Goal: Task Accomplishment & Management: Complete application form

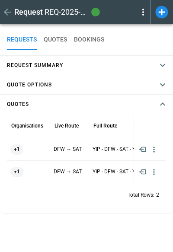
click at [160, 15] on icon at bounding box center [161, 12] width 13 height 13
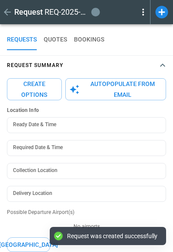
scroll to position [45, 0]
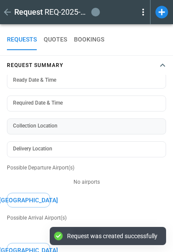
type input "**********"
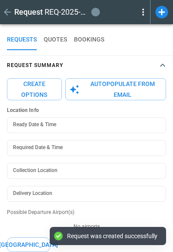
scroll to position [0, 0]
click at [163, 69] on icon "button" at bounding box center [162, 65] width 10 height 10
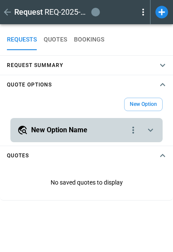
click at [153, 129] on icon "scrollable content" at bounding box center [150, 130] width 5 height 3
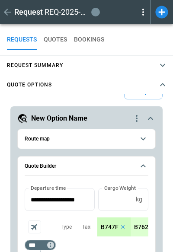
scroll to position [11, 0]
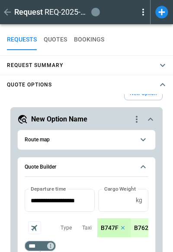
click at [151, 119] on icon "scrollable content" at bounding box center [150, 119] width 5 height 3
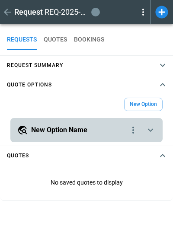
scroll to position [0, 0]
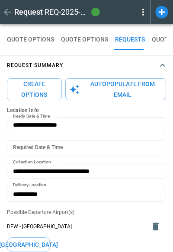
type input "**********"
click at [163, 13] on icon at bounding box center [161, 12] width 13 height 13
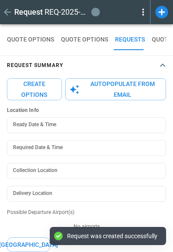
click at [165, 67] on icon "button" at bounding box center [162, 65] width 10 height 10
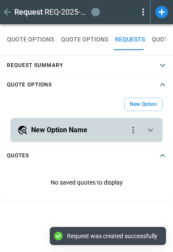
click at [155, 133] on icon "scrollable content" at bounding box center [150, 130] width 10 height 10
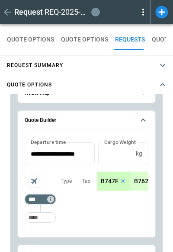
scroll to position [42, 0]
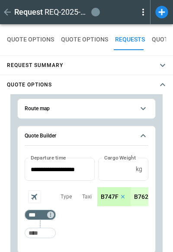
click at [112, 199] on p "B747F" at bounding box center [110, 196] width 18 height 7
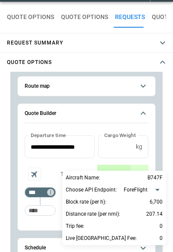
scroll to position [23, 0]
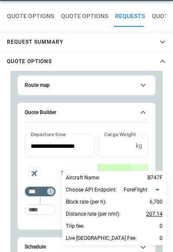
click at [153, 217] on p "207.14" at bounding box center [154, 214] width 16 height 10
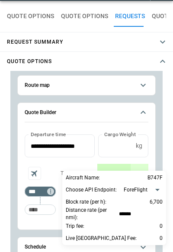
click at [160, 161] on div at bounding box center [86, 126] width 173 height 252
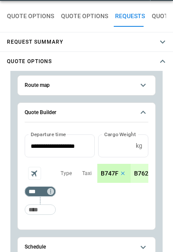
click at [111, 170] on p "B747F" at bounding box center [110, 173] width 18 height 7
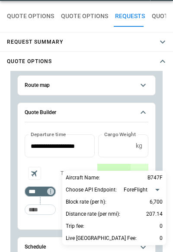
click at [158, 147] on div at bounding box center [86, 126] width 173 height 252
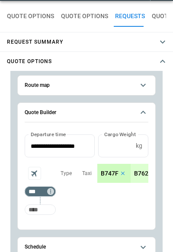
click at [35, 213] on input "Too short" at bounding box center [40, 210] width 28 height 16
type input "***"
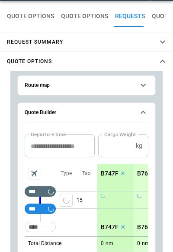
click at [45, 214] on div "*** ​" at bounding box center [40, 208] width 31 height 17
click at [63, 233] on div "Type" at bounding box center [66, 200] width 21 height 73
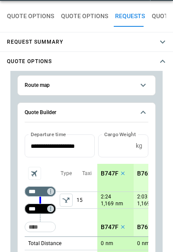
click at [34, 205] on input "***" at bounding box center [38, 209] width 24 height 9
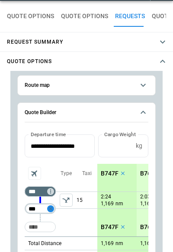
click at [48, 209] on icon "Not found" at bounding box center [51, 209] width 6 height 6
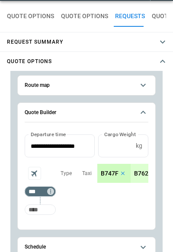
click at [39, 211] on input "Too short" at bounding box center [40, 210] width 28 height 16
type input "***"
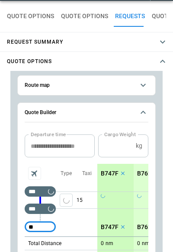
type input "***"
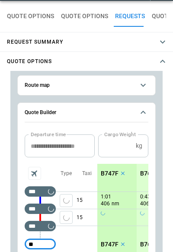
type input "***"
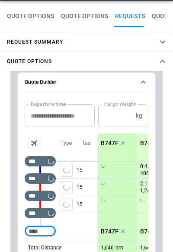
scroll to position [79, 0]
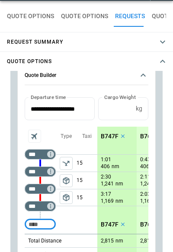
click at [64, 196] on span "package_2" at bounding box center [66, 197] width 9 height 9
click at [106, 140] on div "B747F" at bounding box center [113, 136] width 33 height 19
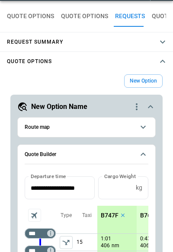
scroll to position [0, 0]
click at [108, 216] on p "B747F" at bounding box center [110, 215] width 18 height 7
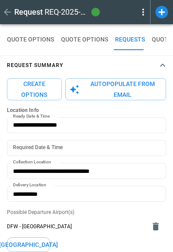
type input "**********"
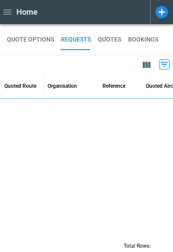
click at [164, 11] on icon at bounding box center [161, 12] width 13 height 13
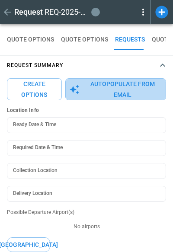
click at [92, 86] on button "Autopopulate from Email" at bounding box center [115, 89] width 101 height 22
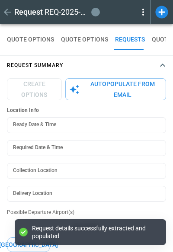
type textarea "*"
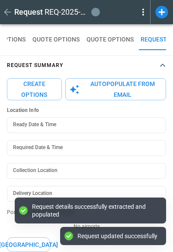
scroll to position [0, 31]
click at [31, 89] on button "Create Options" at bounding box center [34, 89] width 55 height 22
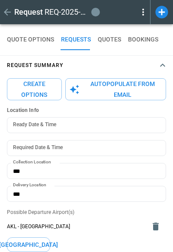
scroll to position [0, 0]
click at [27, 93] on button "Create Options" at bounding box center [34, 89] width 55 height 22
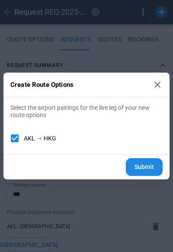
click at [151, 172] on button "Submit" at bounding box center [144, 167] width 37 height 18
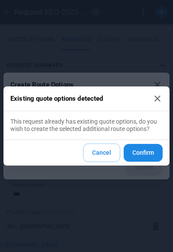
click at [149, 157] on button "Confirm" at bounding box center [143, 153] width 39 height 18
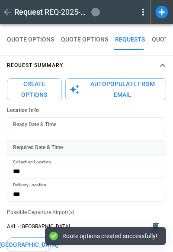
scroll to position [87, 0]
type textarea "*"
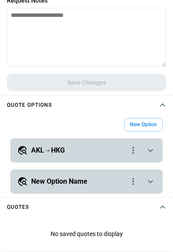
scroll to position [0, 0]
click at [146, 149] on icon "scrollable content" at bounding box center [150, 150] width 10 height 10
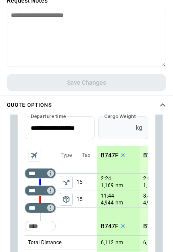
click at [111, 133] on input "*" at bounding box center [115, 127] width 34 height 23
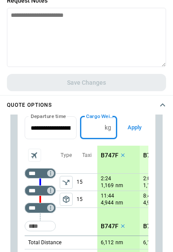
type input "*****"
click at [138, 127] on button "Apply" at bounding box center [135, 127] width 28 height 23
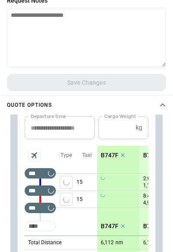
click at [43, 232] on input "Too short" at bounding box center [40, 226] width 28 height 16
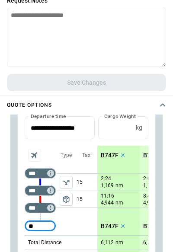
type input "***"
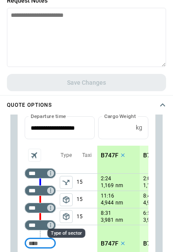
click at [68, 219] on span "package_2" at bounding box center [66, 216] width 9 height 9
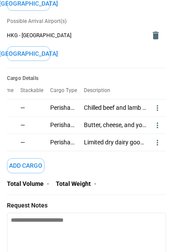
scroll to position [0, 84]
click at [157, 108] on icon "more" at bounding box center [157, 108] width 1 height 6
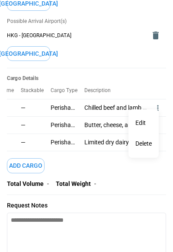
click at [146, 123] on li "Edit" at bounding box center [143, 123] width 30 height 21
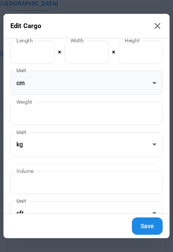
scroll to position [128, 0]
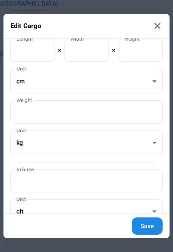
click at [159, 28] on icon at bounding box center [157, 26] width 6 height 6
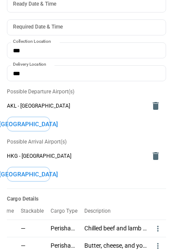
scroll to position [0, 0]
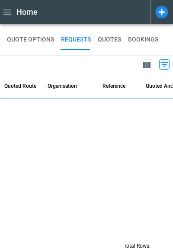
click at [164, 14] on icon at bounding box center [161, 12] width 13 height 13
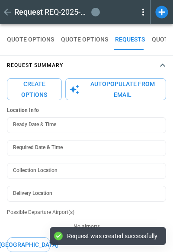
type input "**********"
click at [77, 88] on icon "button" at bounding box center [74, 89] width 10 height 10
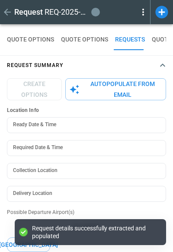
type textarea "*"
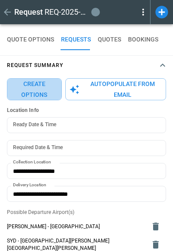
click at [45, 85] on button "Create Options" at bounding box center [34, 89] width 55 height 22
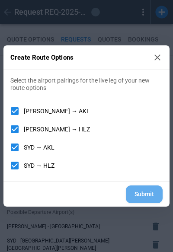
click at [148, 190] on button "Submit" at bounding box center [144, 195] width 37 height 18
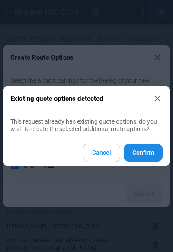
click at [146, 154] on button "Confirm" at bounding box center [143, 153] width 39 height 18
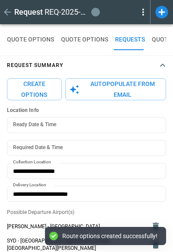
type textarea "*"
type input "**********"
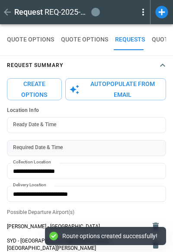
type input "**********"
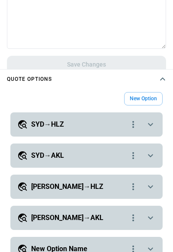
scroll to position [397, 0]
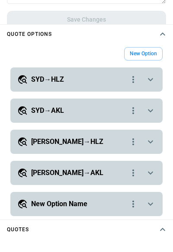
click at [152, 75] on icon "scrollable content" at bounding box center [150, 79] width 10 height 10
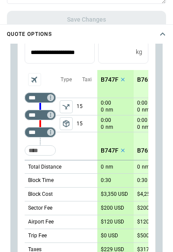
scroll to position [112, 0]
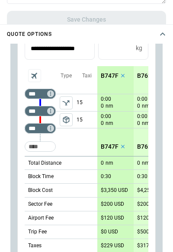
click at [109, 73] on p "B747F" at bounding box center [110, 75] width 18 height 7
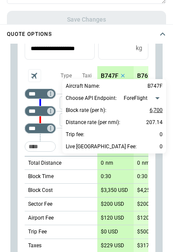
click at [155, 110] on p "6,700" at bounding box center [156, 110] width 13 height 10
type input "*****"
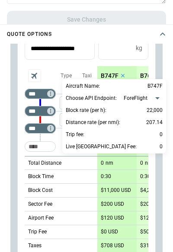
click at [55, 140] on div at bounding box center [86, 126] width 173 height 252
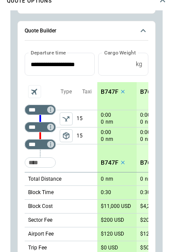
scroll to position [62, 0]
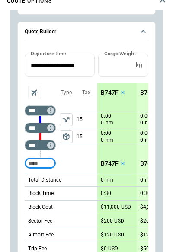
click at [45, 160] on input "Too short" at bounding box center [40, 164] width 28 height 16
type input "***"
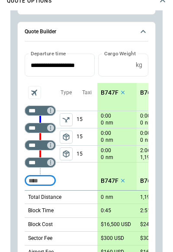
click at [65, 152] on span "package_2" at bounding box center [66, 154] width 9 height 9
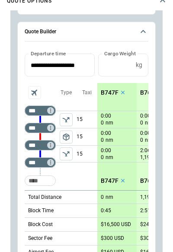
click at [109, 91] on p "B747F" at bounding box center [110, 92] width 18 height 7
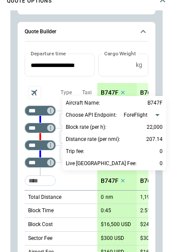
click at [61, 183] on div at bounding box center [86, 126] width 173 height 252
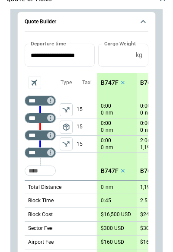
scroll to position [431, 0]
click at [142, 19] on icon "scrollable content" at bounding box center [143, 21] width 10 height 10
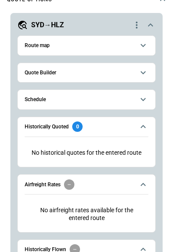
scroll to position [19, 0]
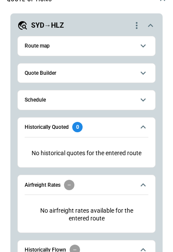
click at [148, 25] on icon "scrollable content" at bounding box center [150, 25] width 10 height 10
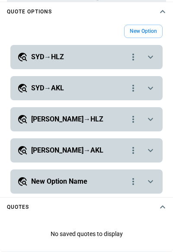
scroll to position [419, 0]
click at [154, 118] on icon "scrollable content" at bounding box center [150, 119] width 10 height 10
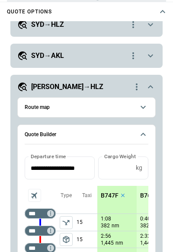
scroll to position [18, 0]
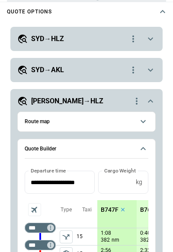
click at [156, 68] on div "**********" at bounding box center [86, 70] width 152 height 24
click at [151, 68] on icon "scrollable content" at bounding box center [150, 70] width 10 height 10
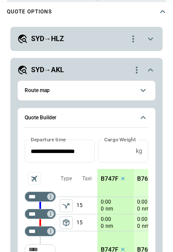
click at [151, 68] on icon "scrollable content" at bounding box center [150, 70] width 10 height 10
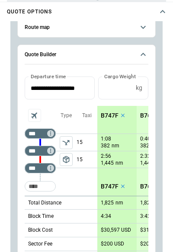
scroll to position [89, 0]
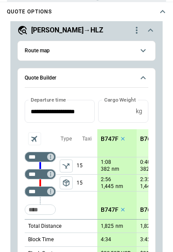
click at [142, 77] on icon "scrollable content" at bounding box center [143, 77] width 5 height 3
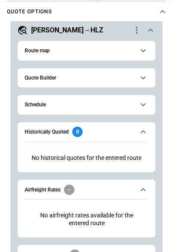
click at [149, 26] on icon "scrollable content" at bounding box center [150, 30] width 10 height 10
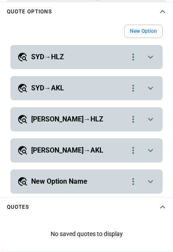
scroll to position [0, 0]
click at [152, 154] on icon "scrollable content" at bounding box center [150, 150] width 10 height 10
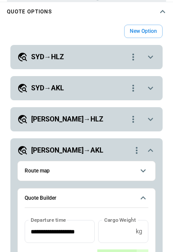
click at [151, 84] on icon "scrollable content" at bounding box center [150, 88] width 10 height 10
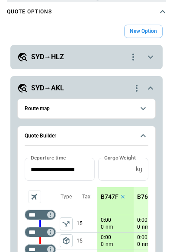
click at [151, 83] on icon "scrollable content" at bounding box center [150, 88] width 10 height 10
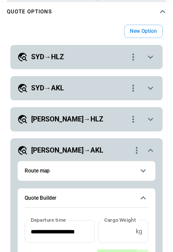
click at [152, 153] on icon "scrollable content" at bounding box center [150, 150] width 10 height 10
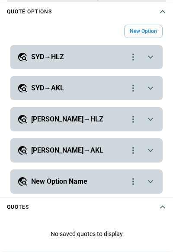
click at [153, 150] on icon "scrollable content" at bounding box center [150, 150] width 5 height 3
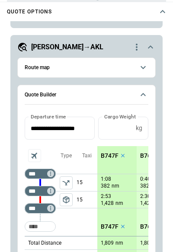
scroll to position [108, 0]
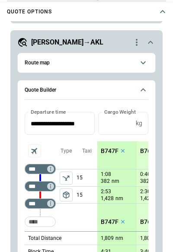
click at [152, 37] on button "MEL→AKL" at bounding box center [86, 42] width 138 height 10
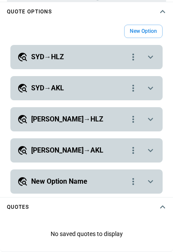
scroll to position [0, 0]
click at [153, 52] on icon "scrollable content" at bounding box center [150, 57] width 10 height 10
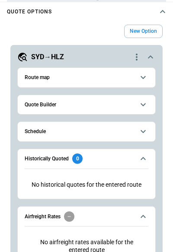
click at [144, 108] on icon "scrollable content" at bounding box center [143, 104] width 10 height 10
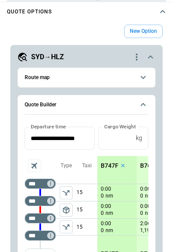
scroll to position [1, 0]
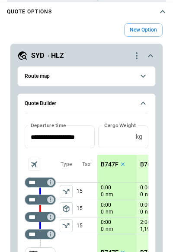
click at [147, 101] on icon "scrollable content" at bounding box center [143, 103] width 10 height 10
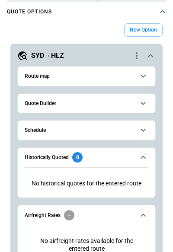
click at [150, 55] on icon "scrollable content" at bounding box center [150, 55] width 5 height 3
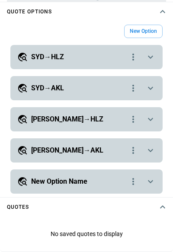
scroll to position [0, 0]
click at [150, 55] on icon "scrollable content" at bounding box center [150, 57] width 10 height 10
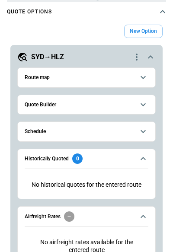
click at [121, 75] on span "Route map" at bounding box center [80, 78] width 110 height 6
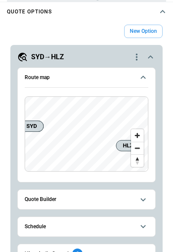
click at [144, 76] on icon "scrollable content" at bounding box center [143, 77] width 10 height 10
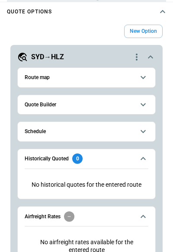
scroll to position [13, 0]
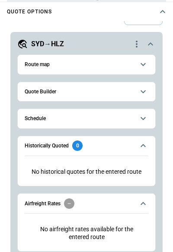
click at [140, 82] on button "Quote Builder" at bounding box center [87, 91] width 124 height 19
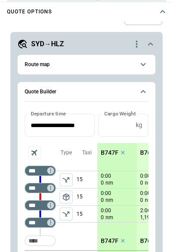
click at [146, 86] on button "Quote Builder" at bounding box center [87, 92] width 124 height 20
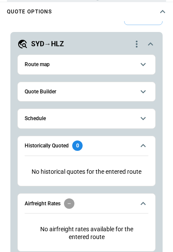
click at [147, 39] on icon "scrollable content" at bounding box center [150, 44] width 10 height 10
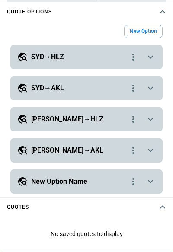
scroll to position [0, 0]
click at [153, 81] on div "**********" at bounding box center [86, 88] width 152 height 24
click at [151, 87] on icon "scrollable content" at bounding box center [150, 88] width 10 height 10
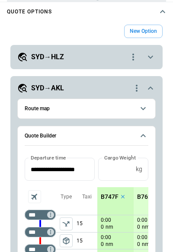
scroll to position [36, 0]
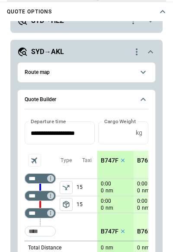
click at [151, 52] on icon "scrollable content" at bounding box center [150, 52] width 10 height 10
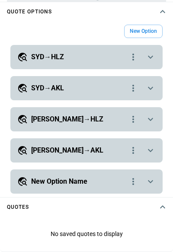
scroll to position [419, 0]
click at [152, 115] on icon "scrollable content" at bounding box center [150, 119] width 10 height 10
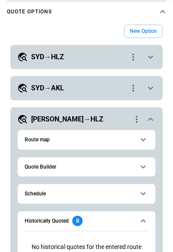
scroll to position [42, 0]
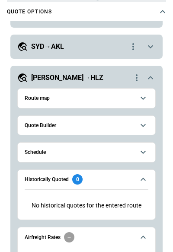
click at [147, 119] on button "Quote Builder" at bounding box center [87, 125] width 124 height 19
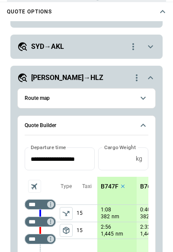
scroll to position [74, 0]
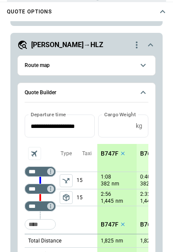
click at [143, 89] on icon "scrollable content" at bounding box center [143, 92] width 10 height 10
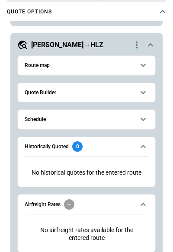
click at [150, 45] on icon "scrollable content" at bounding box center [150, 44] width 5 height 3
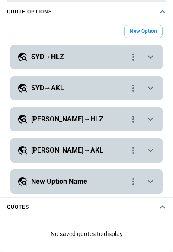
scroll to position [0, 0]
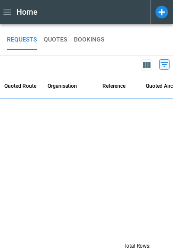
click at [163, 11] on icon at bounding box center [161, 12] width 13 height 13
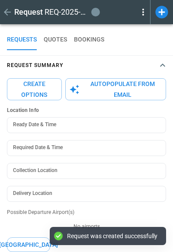
click at [108, 91] on button "Autopopulate from Email" at bounding box center [115, 89] width 101 height 22
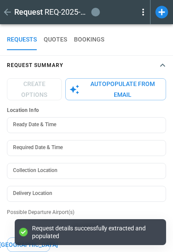
type textarea "*"
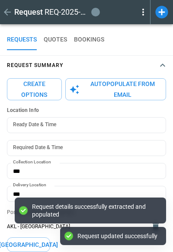
click at [48, 84] on button "Create Options" at bounding box center [34, 89] width 55 height 22
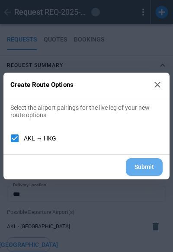
click at [153, 171] on button "Submit" at bounding box center [144, 167] width 37 height 18
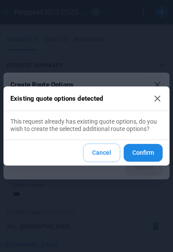
click at [154, 154] on button "Confirm" at bounding box center [143, 153] width 39 height 18
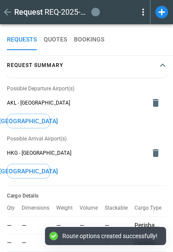
type input "**********"
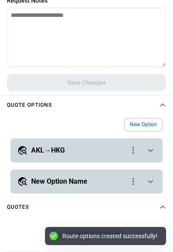
scroll to position [326, 0]
click at [153, 145] on div "**********" at bounding box center [86, 150] width 152 height 24
click at [152, 151] on icon "scrollable content" at bounding box center [150, 150] width 5 height 3
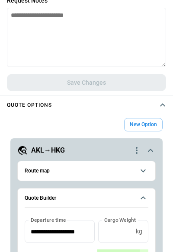
scroll to position [0, 0]
click at [152, 151] on icon "scrollable content" at bounding box center [150, 150] width 5 height 3
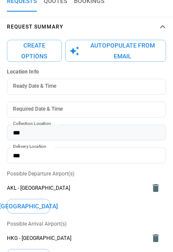
scroll to position [26, 0]
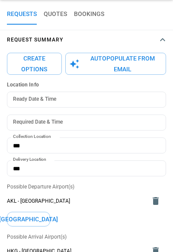
click at [164, 38] on icon "button" at bounding box center [162, 40] width 10 height 10
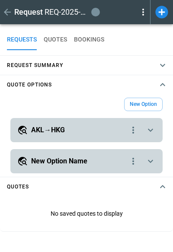
scroll to position [0, 0]
click at [148, 134] on icon "scrollable content" at bounding box center [150, 130] width 10 height 10
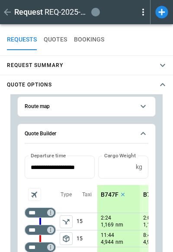
scroll to position [32, 0]
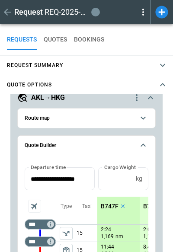
click at [160, 63] on icon "button" at bounding box center [162, 65] width 10 height 10
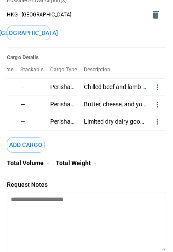
scroll to position [0, 84]
click at [158, 83] on icon "more" at bounding box center [158, 87] width 9 height 9
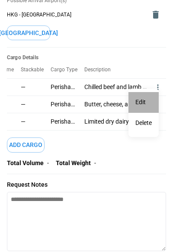
click at [144, 100] on li "Edit" at bounding box center [143, 102] width 30 height 21
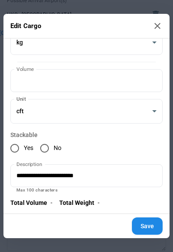
scroll to position [228, 0]
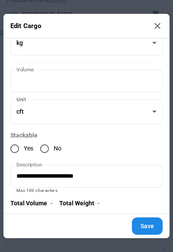
click at [157, 26] on icon at bounding box center [157, 26] width 6 height 6
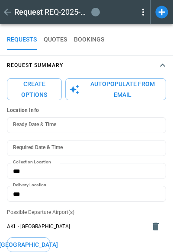
scroll to position [0, 0]
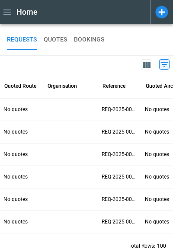
click at [163, 17] on icon at bounding box center [161, 12] width 13 height 13
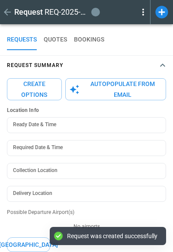
click at [110, 85] on button "Autopopulate from Email" at bounding box center [115, 89] width 101 height 22
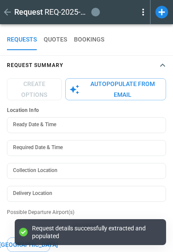
type textarea "*"
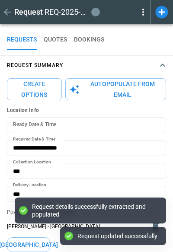
type input "**********"
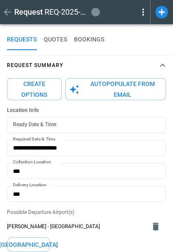
click at [166, 58] on button "Request Summary" at bounding box center [86, 65] width 173 height 19
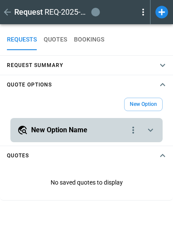
click at [163, 61] on icon "button" at bounding box center [162, 65] width 10 height 10
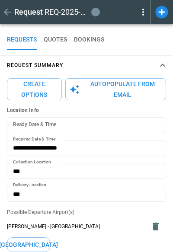
click at [25, 85] on button "Create Options" at bounding box center [34, 89] width 55 height 22
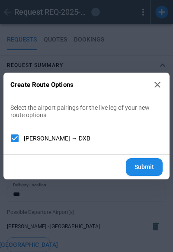
click at [138, 169] on button "Submit" at bounding box center [144, 167] width 37 height 18
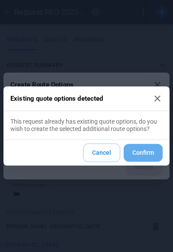
click at [142, 155] on button "Confirm" at bounding box center [143, 153] width 39 height 18
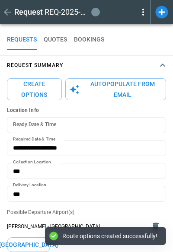
click at [163, 64] on icon "button" at bounding box center [162, 65] width 10 height 10
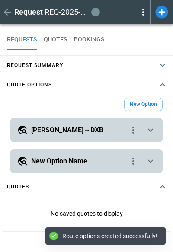
click at [152, 128] on icon "scrollable content" at bounding box center [150, 130] width 10 height 10
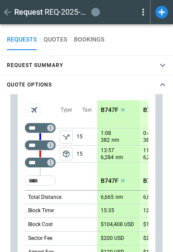
scroll to position [131, 0]
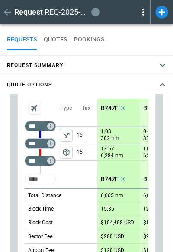
click at [44, 179] on input "Too short" at bounding box center [40, 179] width 28 height 16
type input "***"
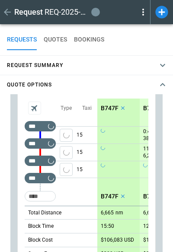
click at [77, 192] on div "Taxi 15 15 15" at bounding box center [87, 152] width 21 height 107
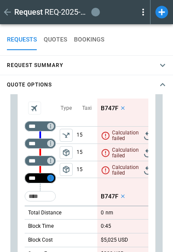
click at [50, 179] on icon "Too short" at bounding box center [51, 178] width 6 height 6
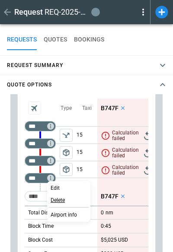
click at [60, 199] on p "Delete" at bounding box center [58, 200] width 14 height 7
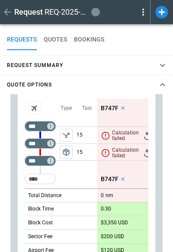
click at [88, 172] on div "Taxi 15 15" at bounding box center [87, 144] width 21 height 90
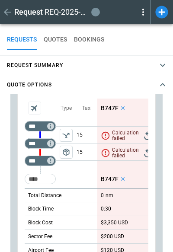
click at [142, 139] on icon "Retry" at bounding box center [147, 136] width 10 height 10
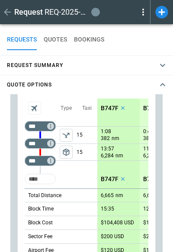
click at [42, 175] on input "Too short" at bounding box center [40, 179] width 28 height 16
type input "***"
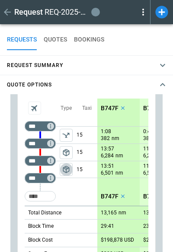
click at [62, 172] on span "package_2" at bounding box center [66, 169] width 9 height 9
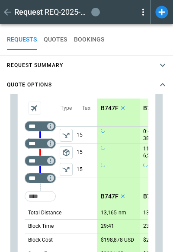
click at [68, 173] on icon "left aligned" at bounding box center [66, 169] width 9 height 9
click at [68, 173] on span "package_2" at bounding box center [66, 169] width 9 height 9
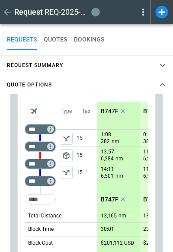
scroll to position [125, 0]
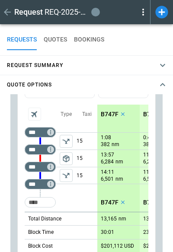
click at [102, 112] on p "B747F" at bounding box center [110, 114] width 18 height 7
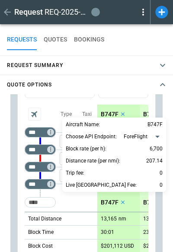
click at [102, 112] on div at bounding box center [86, 126] width 173 height 252
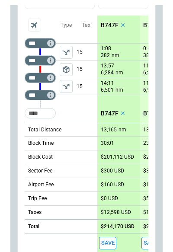
click at [84, 105] on div "Taxi 15 15 15" at bounding box center [87, 69] width 21 height 107
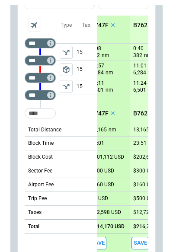
scroll to position [0, 18]
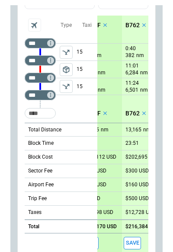
click at [130, 22] on p "B762" at bounding box center [132, 25] width 14 height 7
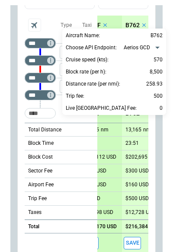
click at [130, 22] on div at bounding box center [86, 126] width 173 height 252
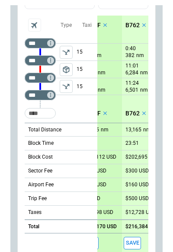
click at [72, 105] on div "Type package_2" at bounding box center [66, 69] width 21 height 107
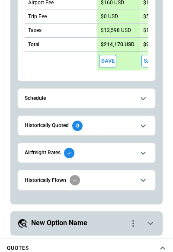
scroll to position [208, 0]
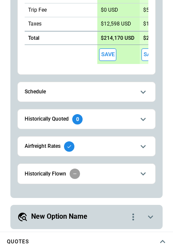
click at [147, 150] on icon "scrollable content" at bounding box center [143, 146] width 10 height 10
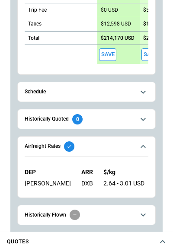
scroll to position [0, 0]
click at [147, 142] on icon "scrollable content" at bounding box center [143, 146] width 10 height 10
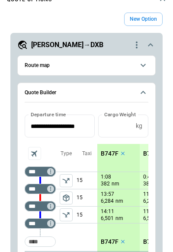
scroll to position [42, 0]
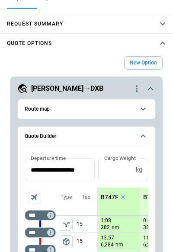
click at [143, 135] on icon "scrollable content" at bounding box center [143, 136] width 5 height 3
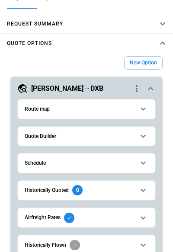
click at [150, 87] on icon "scrollable content" at bounding box center [150, 88] width 10 height 10
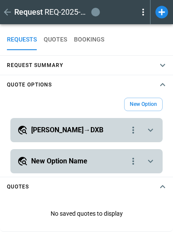
scroll to position [0, 0]
click at [152, 125] on div "**********" at bounding box center [86, 130] width 152 height 24
click at [150, 134] on icon "scrollable content" at bounding box center [150, 130] width 10 height 10
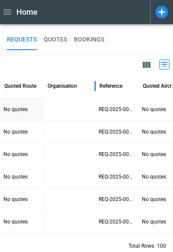
drag, startPoint x: 97, startPoint y: 88, endPoint x: 85, endPoint y: 90, distance: 12.3
click at [93, 90] on div at bounding box center [95, 86] width 4 height 24
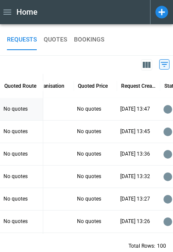
scroll to position [0, 125]
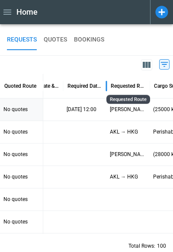
click at [126, 71] on div "0" at bounding box center [86, 65] width 173 height 18
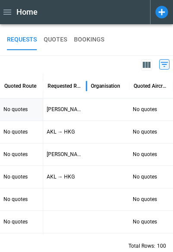
click at [52, 43] on button "QUOTES" at bounding box center [55, 39] width 23 height 21
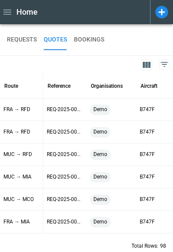
click at [26, 41] on button "REQUESTS" at bounding box center [22, 39] width 30 height 21
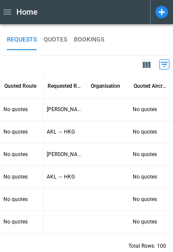
click at [165, 9] on icon at bounding box center [161, 12] width 13 height 13
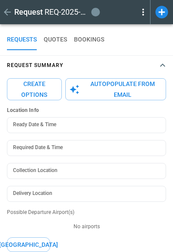
click at [103, 92] on button "Autopopulate from Email" at bounding box center [115, 89] width 101 height 22
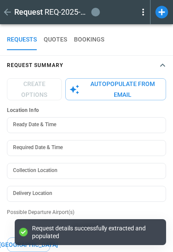
type textarea "*"
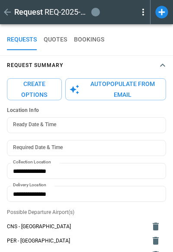
click at [164, 65] on icon "button" at bounding box center [162, 65] width 5 height 3
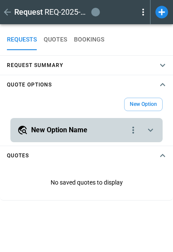
click at [164, 65] on icon "button" at bounding box center [162, 65] width 5 height 3
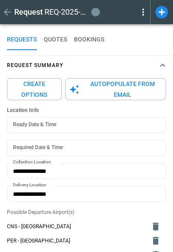
click at [38, 90] on button "Create Options" at bounding box center [34, 89] width 55 height 22
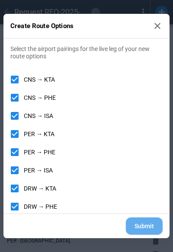
click at [147, 224] on button "Submit" at bounding box center [144, 227] width 37 height 18
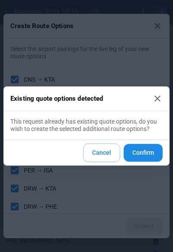
click at [160, 157] on button "Confirm" at bounding box center [143, 153] width 39 height 18
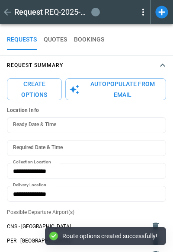
type input "**********"
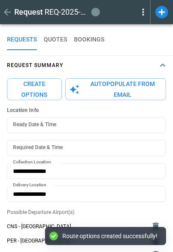
type input "**********"
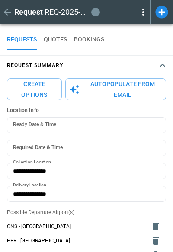
click at [163, 63] on icon "button" at bounding box center [162, 65] width 10 height 10
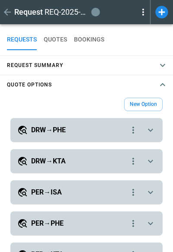
click at [153, 128] on icon "scrollable content" at bounding box center [150, 130] width 10 height 10
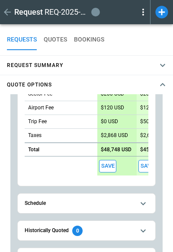
scroll to position [250, 0]
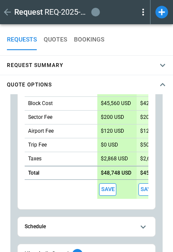
click at [167, 86] on icon "button" at bounding box center [162, 85] width 10 height 10
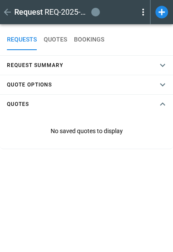
click at [167, 86] on icon "button" at bounding box center [162, 85] width 10 height 10
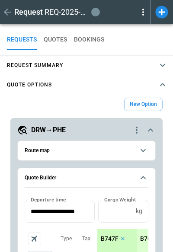
scroll to position [0, 0]
click at [150, 130] on icon "scrollable content" at bounding box center [150, 130] width 10 height 10
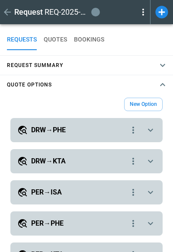
click at [154, 163] on icon "scrollable content" at bounding box center [150, 161] width 10 height 10
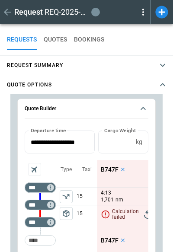
scroll to position [101, 0]
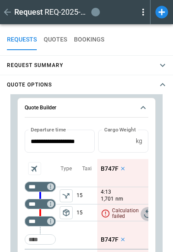
click at [145, 215] on icon "Retry" at bounding box center [147, 214] width 10 height 10
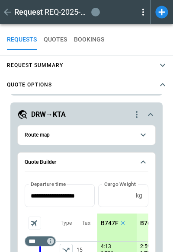
scroll to position [42, 0]
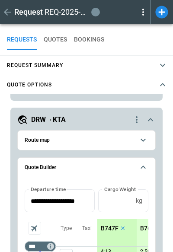
click at [151, 119] on icon "scrollable content" at bounding box center [150, 120] width 10 height 10
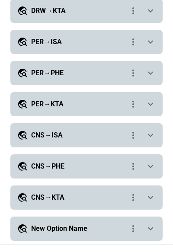
scroll to position [182, 0]
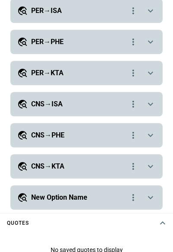
click at [149, 136] on icon "scrollable content" at bounding box center [150, 135] width 10 height 10
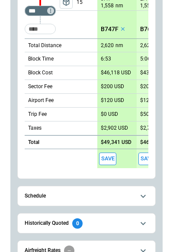
scroll to position [145, 0]
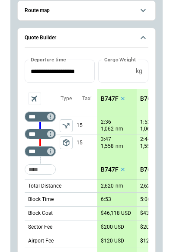
click at [147, 38] on icon "scrollable content" at bounding box center [143, 37] width 10 height 10
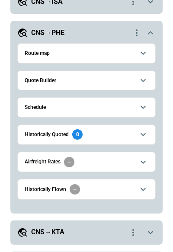
scroll to position [102, 0]
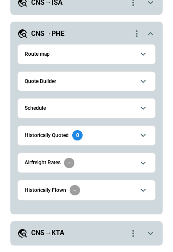
click at [152, 33] on icon "scrollable content" at bounding box center [150, 33] width 5 height 3
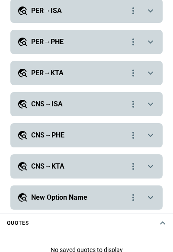
scroll to position [0, 0]
click at [153, 168] on icon "scrollable content" at bounding box center [150, 166] width 10 height 10
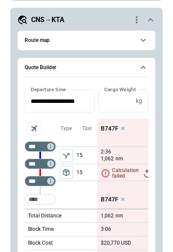
scroll to position [147, 0]
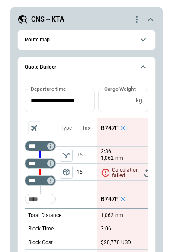
click at [102, 173] on icon "scrollable content" at bounding box center [106, 173] width 8 height 8
click at [146, 175] on icon "Retry" at bounding box center [147, 173] width 10 height 10
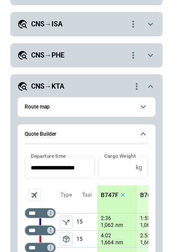
scroll to position [82, 0]
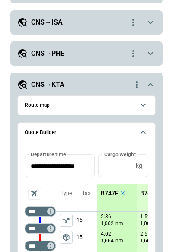
click at [151, 83] on icon "scrollable content" at bounding box center [150, 84] width 5 height 3
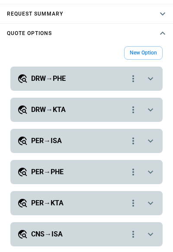
scroll to position [13, 0]
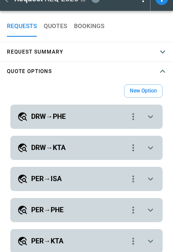
click at [158, 70] on icon "button" at bounding box center [162, 71] width 10 height 10
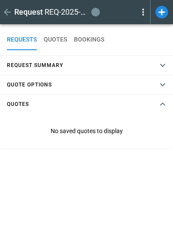
scroll to position [0, 0]
click at [163, 84] on icon "button" at bounding box center [162, 85] width 10 height 10
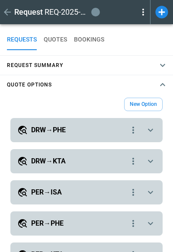
click at [163, 84] on icon "button" at bounding box center [162, 84] width 5 height 3
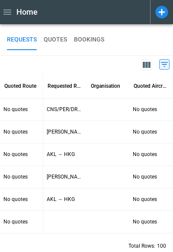
click at [161, 13] on icon at bounding box center [161, 12] width 15 height 15
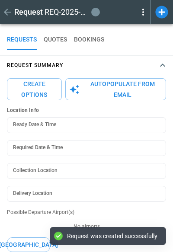
click at [106, 83] on button "Autopopulate from Email" at bounding box center [115, 89] width 101 height 22
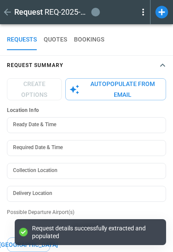
type textarea "*"
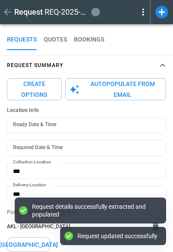
type input "**********"
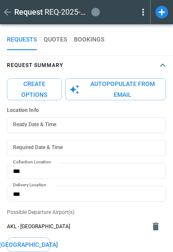
click at [38, 90] on button "Create Options" at bounding box center [34, 89] width 55 height 22
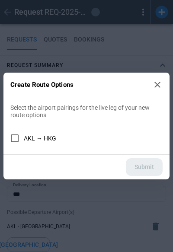
click at [31, 136] on span "AKL → HKG" at bounding box center [40, 138] width 32 height 7
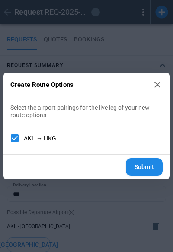
click at [135, 161] on button "Submit" at bounding box center [144, 167] width 37 height 18
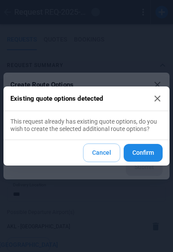
click at [135, 161] on button "Confirm" at bounding box center [143, 153] width 39 height 18
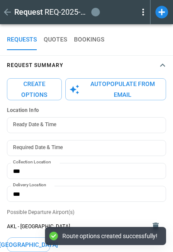
type input "**********"
click at [162, 67] on icon "button" at bounding box center [162, 65] width 10 height 10
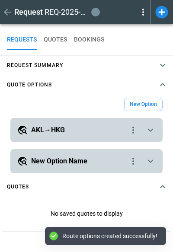
click at [151, 130] on icon "scrollable content" at bounding box center [150, 130] width 10 height 10
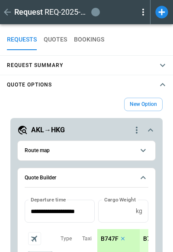
click at [151, 130] on icon "scrollable content" at bounding box center [150, 130] width 10 height 10
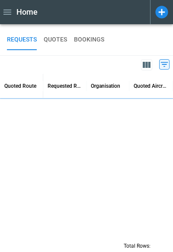
click at [159, 11] on icon at bounding box center [161, 12] width 13 height 13
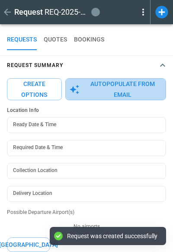
click at [134, 88] on button "Autopopulate from Email" at bounding box center [115, 89] width 101 height 22
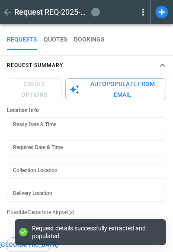
type textarea "*"
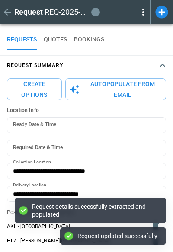
click at [43, 85] on button "Create Options" at bounding box center [34, 89] width 55 height 22
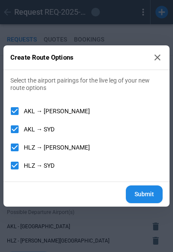
click at [147, 196] on button "Submit" at bounding box center [144, 195] width 37 height 18
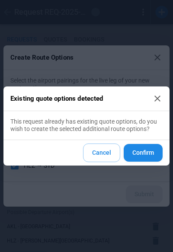
click at [150, 163] on div "Cancel Confirm" at bounding box center [86, 153] width 166 height 26
click at [152, 152] on button "Confirm" at bounding box center [143, 153] width 39 height 18
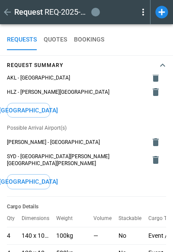
click at [160, 63] on icon "button" at bounding box center [162, 65] width 10 height 10
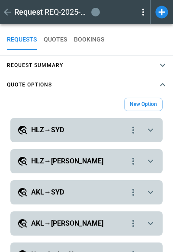
click at [148, 129] on icon "scrollable content" at bounding box center [150, 130] width 10 height 10
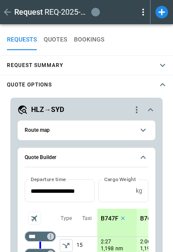
scroll to position [20, 0]
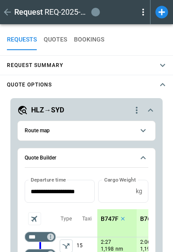
click at [146, 132] on icon "scrollable content" at bounding box center [143, 130] width 10 height 10
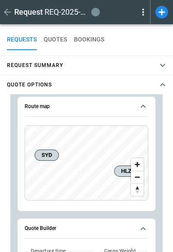
scroll to position [48, 0]
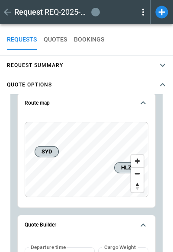
click at [142, 99] on icon "scrollable content" at bounding box center [143, 103] width 10 height 10
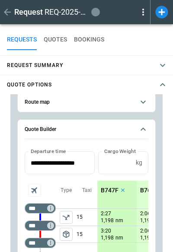
scroll to position [46, 0]
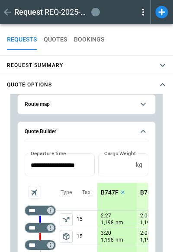
click at [146, 130] on icon "scrollable content" at bounding box center [143, 131] width 10 height 10
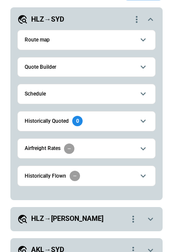
scroll to position [111, 0]
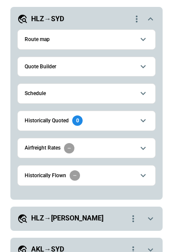
click at [139, 172] on icon "scrollable content" at bounding box center [143, 175] width 10 height 10
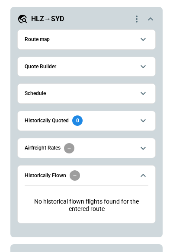
click at [139, 172] on icon "scrollable content" at bounding box center [143, 175] width 10 height 10
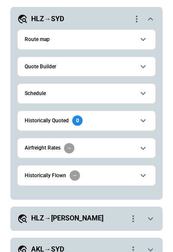
click at [154, 19] on icon "scrollable content" at bounding box center [150, 19] width 10 height 10
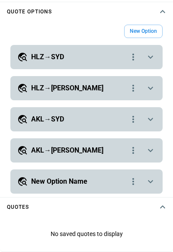
scroll to position [73, 0]
click at [146, 86] on icon "scrollable content" at bounding box center [150, 88] width 10 height 10
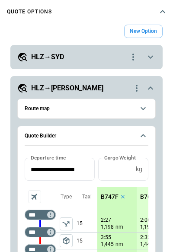
click at [146, 86] on icon "scrollable content" at bounding box center [150, 88] width 10 height 10
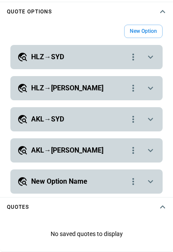
click at [151, 127] on div "**********" at bounding box center [86, 119] width 152 height 24
click at [151, 113] on div "**********" at bounding box center [86, 119] width 152 height 24
click at [151, 116] on icon "scrollable content" at bounding box center [150, 119] width 10 height 10
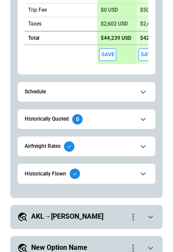
scroll to position [180, 0]
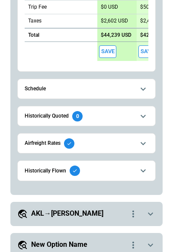
click at [139, 139] on icon "scrollable content" at bounding box center [143, 143] width 10 height 10
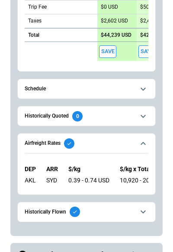
click at [139, 139] on icon "scrollable content" at bounding box center [143, 143] width 10 height 10
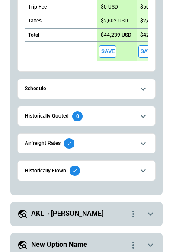
click at [143, 170] on icon "scrollable content" at bounding box center [143, 171] width 5 height 3
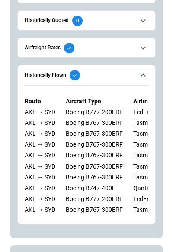
scroll to position [0, 0]
click at [141, 80] on icon "scrollable content" at bounding box center [143, 75] width 10 height 10
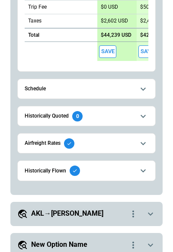
scroll to position [270, 0]
